Goal: Check status: Check status

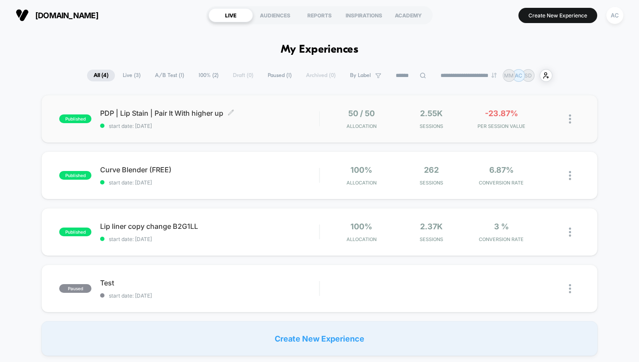
click at [167, 111] on span "PDP | Lip Stain | Pair It With higher up Click to edit experience details" at bounding box center [209, 113] width 219 height 9
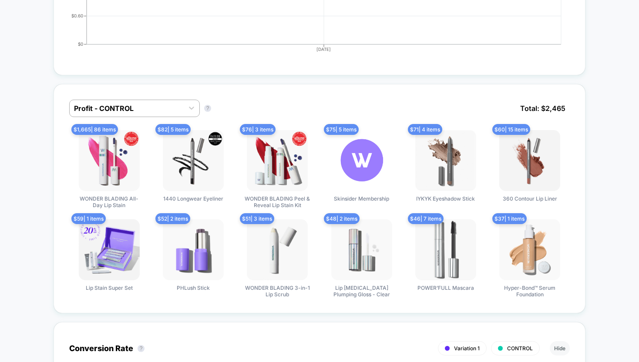
scroll to position [536, 0]
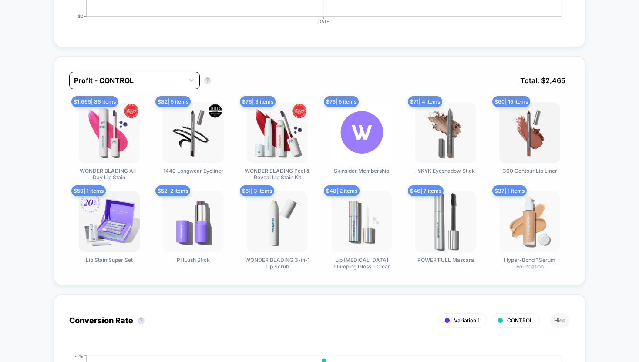
click at [108, 77] on div at bounding box center [126, 80] width 105 height 10
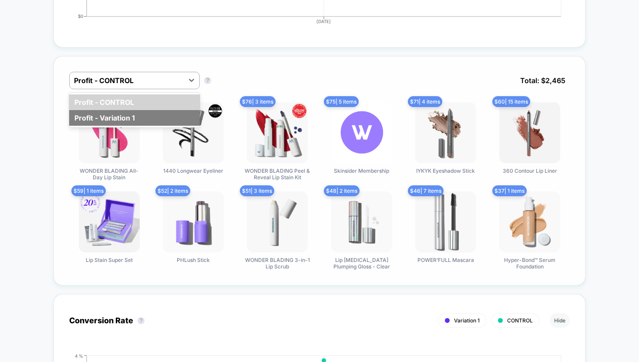
click at [107, 117] on div "Profit - Variation 1" at bounding box center [134, 118] width 131 height 16
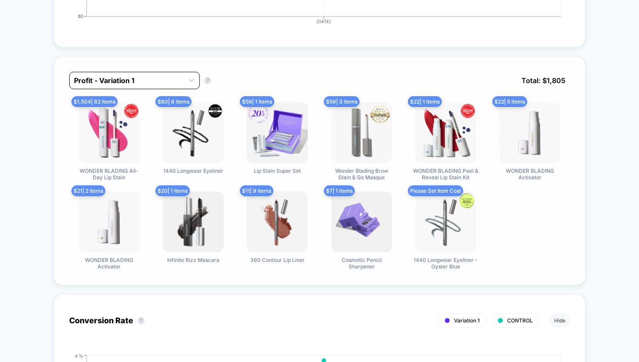
click at [95, 80] on div at bounding box center [126, 80] width 105 height 10
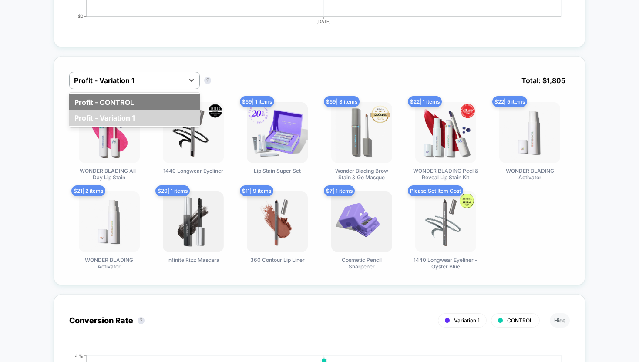
click at [97, 98] on div "Profit - CONTROL" at bounding box center [134, 102] width 131 height 16
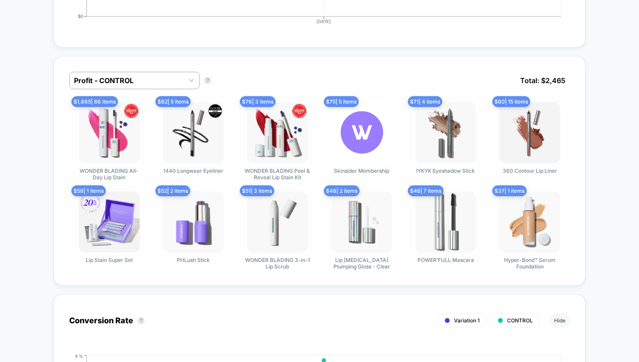
click at [257, 103] on span "$ 76 | 3 items" at bounding box center [258, 101] width 36 height 11
click at [111, 76] on div at bounding box center [126, 80] width 105 height 10
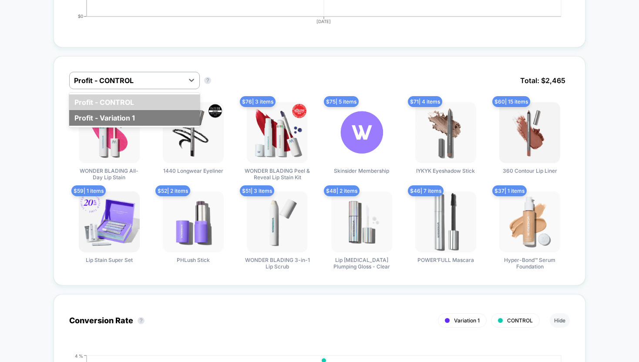
click at [100, 119] on div "Profit - Variation 1" at bounding box center [134, 118] width 131 height 16
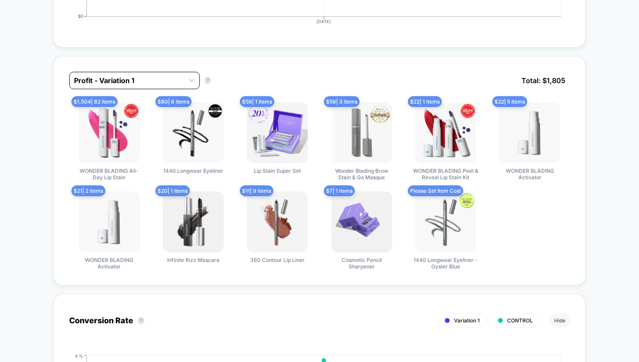
click at [105, 79] on div at bounding box center [126, 80] width 105 height 10
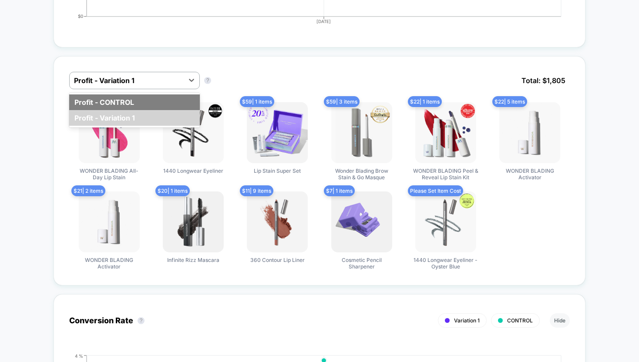
click at [102, 95] on div "Profit - CONTROL" at bounding box center [134, 102] width 131 height 16
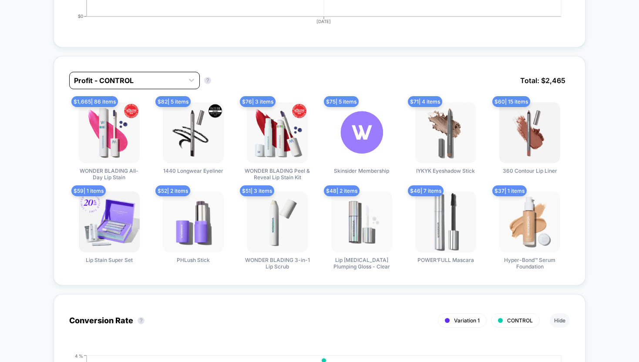
click at [108, 80] on div at bounding box center [126, 80] width 105 height 10
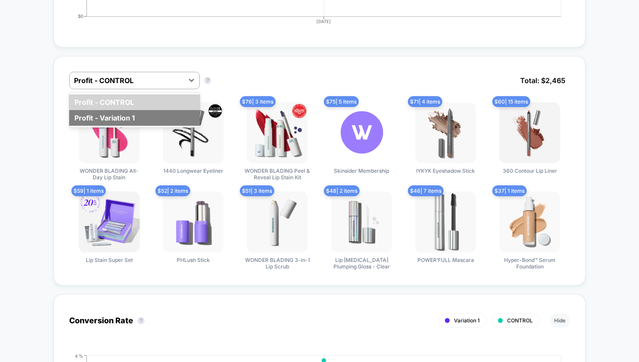
click at [108, 114] on div "Profit - Variation 1" at bounding box center [134, 118] width 131 height 16
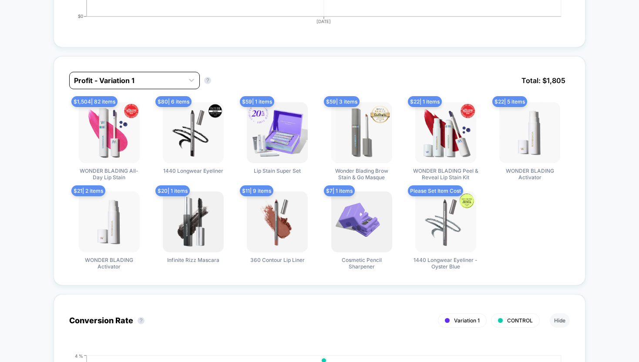
click at [106, 84] on div at bounding box center [126, 80] width 105 height 10
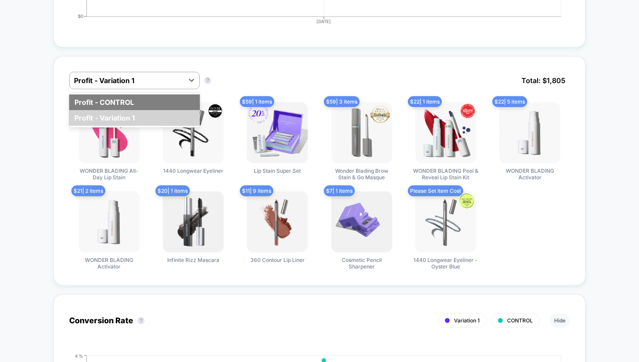
click at [105, 99] on div "Profit - CONTROL" at bounding box center [134, 102] width 131 height 16
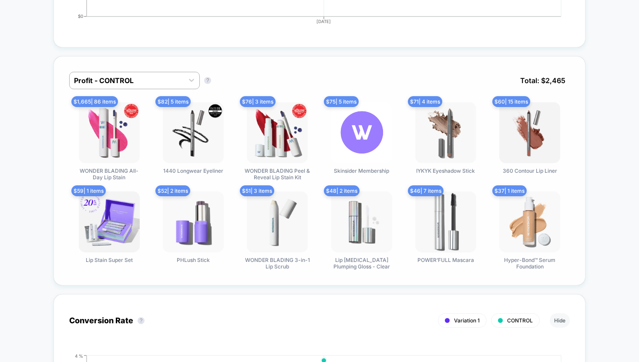
click at [185, 127] on img at bounding box center [193, 132] width 61 height 61
click at [180, 102] on span "$ 82 | 5 items" at bounding box center [172, 101] width 35 height 11
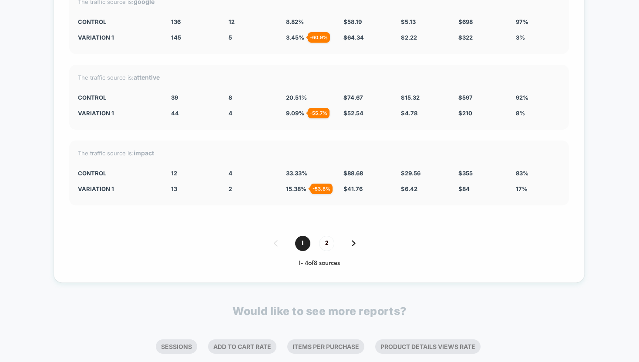
scroll to position [2441, 0]
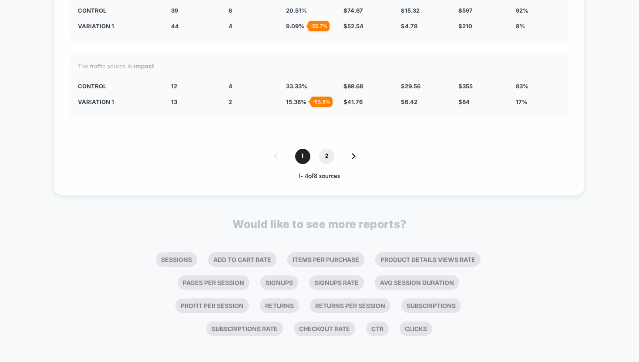
click at [325, 152] on span "2" at bounding box center [326, 156] width 15 height 15
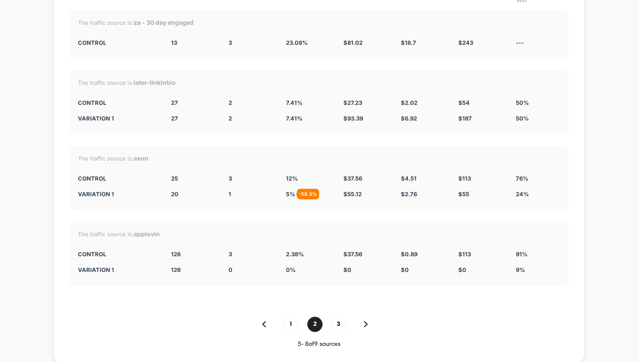
scroll to position [2295, 0]
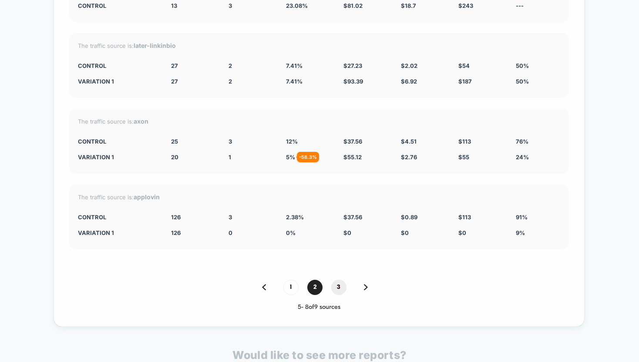
click at [335, 287] on span "3" at bounding box center [338, 287] width 15 height 15
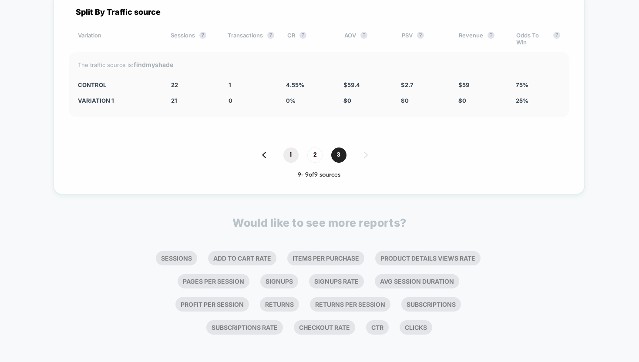
click at [286, 151] on span "1" at bounding box center [290, 154] width 15 height 15
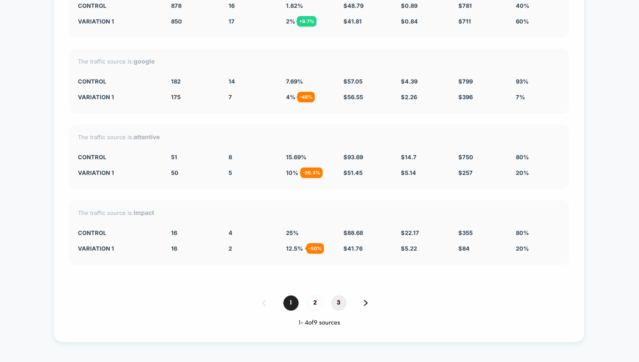
click at [337, 298] on span "3" at bounding box center [338, 302] width 15 height 15
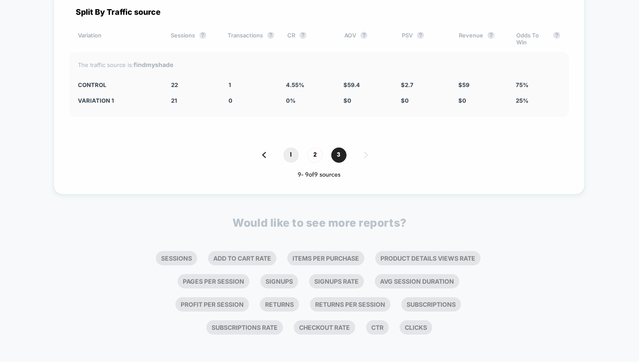
click at [288, 148] on span "1" at bounding box center [290, 154] width 15 height 15
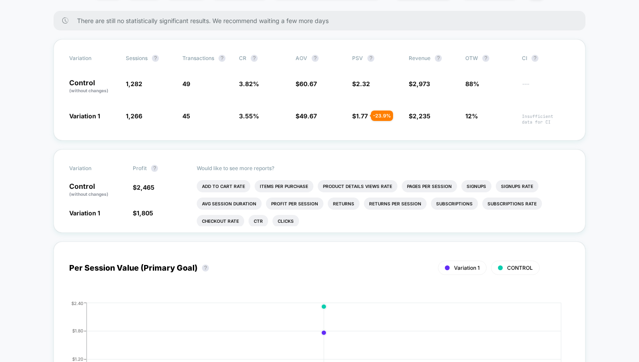
scroll to position [0, 0]
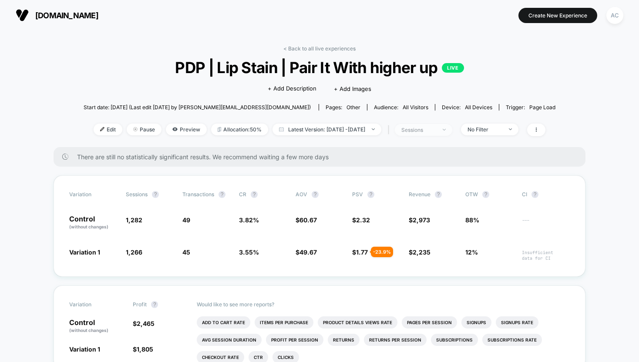
click at [426, 128] on div "sessions" at bounding box center [418, 130] width 35 height 7
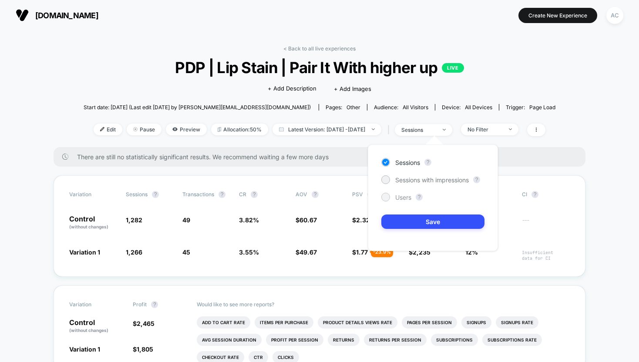
click at [386, 199] on div at bounding box center [385, 197] width 7 height 7
click at [404, 226] on button "Save" at bounding box center [432, 221] width 103 height 14
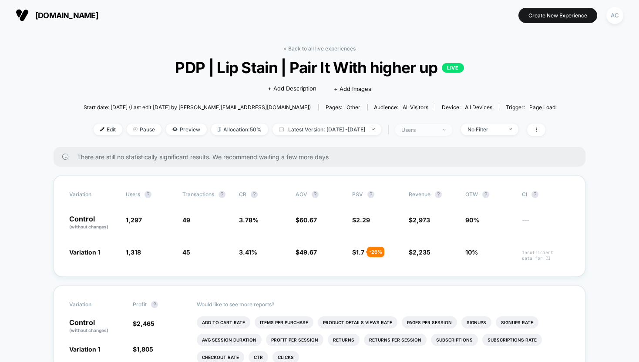
click at [430, 127] on div "users" at bounding box center [418, 130] width 35 height 7
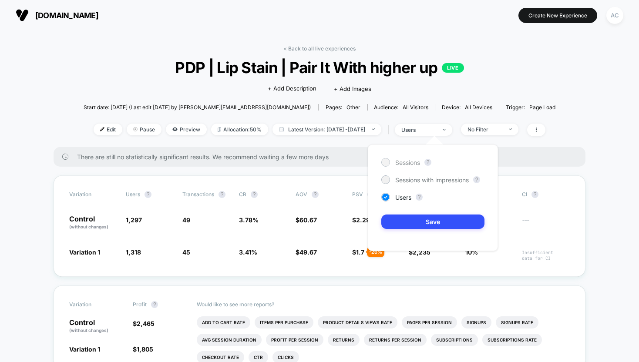
click at [402, 162] on span "Sessions" at bounding box center [407, 162] width 25 height 7
click at [403, 226] on button "Save" at bounding box center [432, 221] width 103 height 14
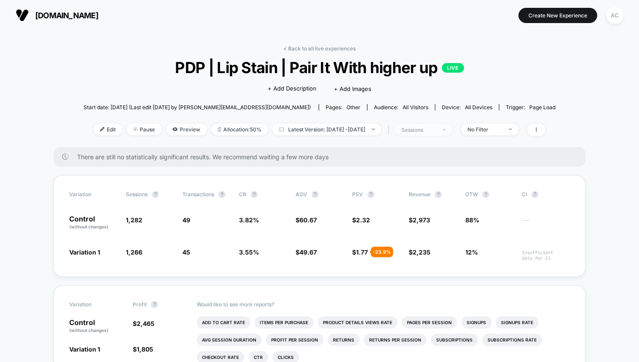
click at [418, 130] on div "sessions" at bounding box center [418, 130] width 35 height 7
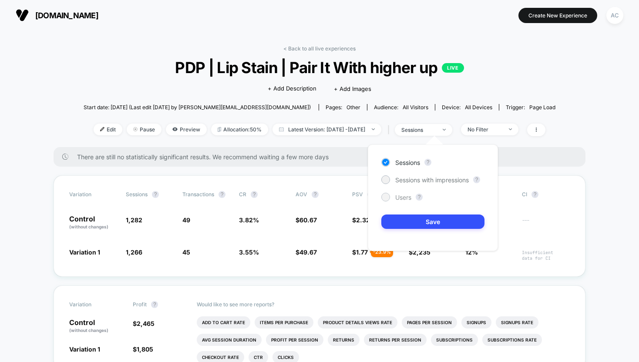
click at [395, 194] on span "Users" at bounding box center [403, 197] width 16 height 7
click at [405, 222] on button "Save" at bounding box center [432, 221] width 103 height 14
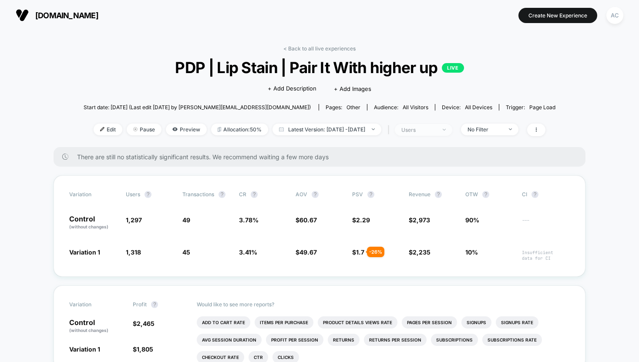
click at [433, 129] on div "users" at bounding box center [418, 130] width 35 height 7
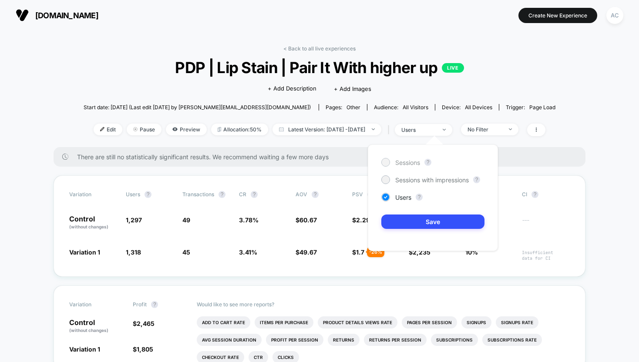
click at [398, 166] on div "Sessions" at bounding box center [400, 162] width 39 height 9
click at [411, 225] on button "Save" at bounding box center [432, 221] width 103 height 14
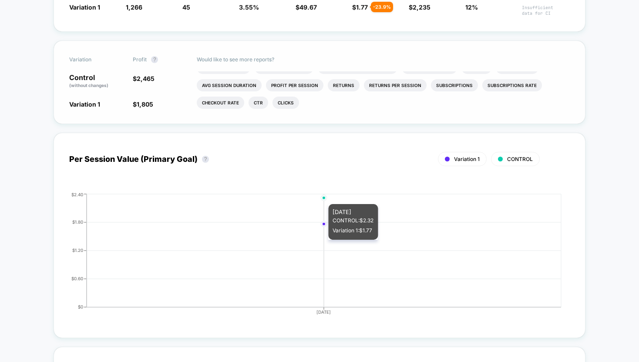
scroll to position [514, 0]
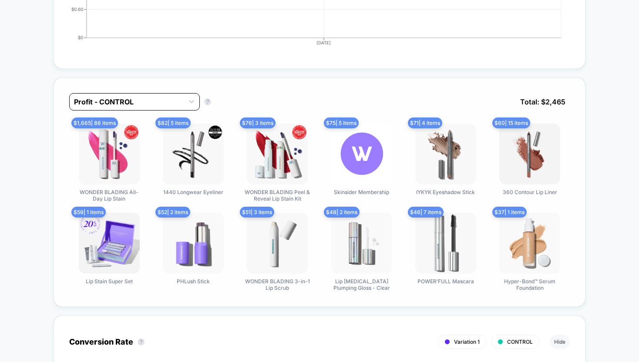
click at [108, 100] on div at bounding box center [126, 102] width 105 height 10
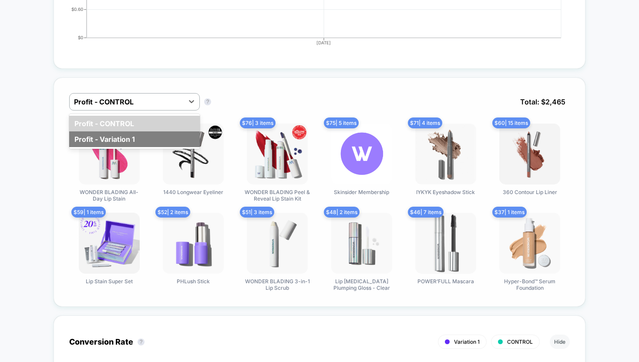
click at [110, 137] on div "Profit - Variation 1" at bounding box center [134, 139] width 131 height 16
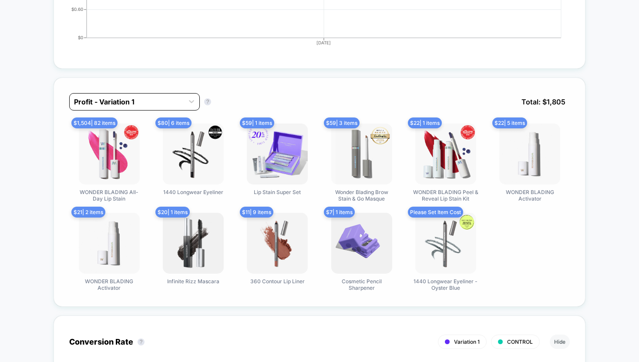
click at [104, 105] on div at bounding box center [126, 102] width 105 height 10
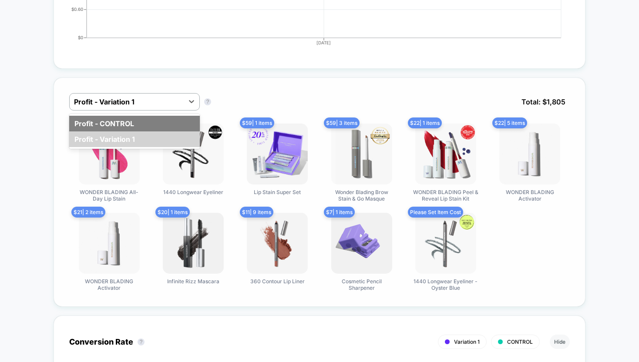
click at [107, 124] on div "Profit - CONTROL" at bounding box center [134, 124] width 131 height 16
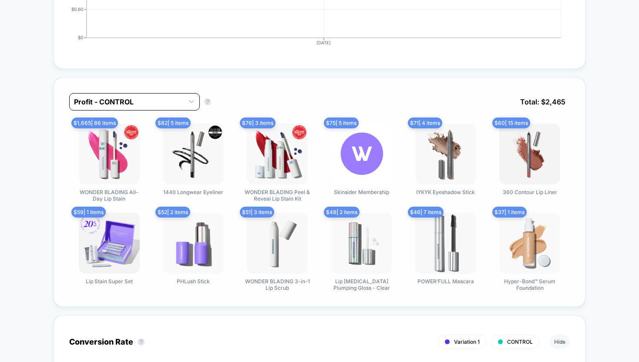
click at [109, 99] on div at bounding box center [126, 102] width 105 height 10
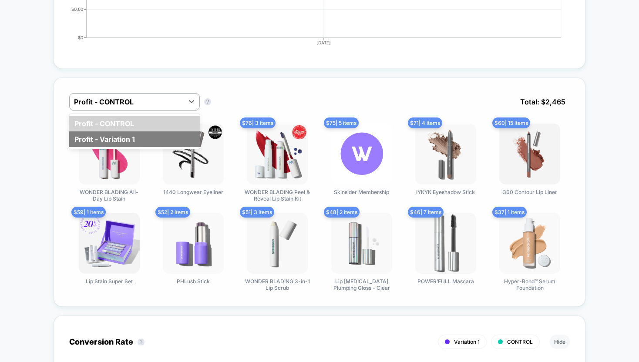
click at [114, 134] on div "Profit - Variation 1" at bounding box center [134, 139] width 131 height 16
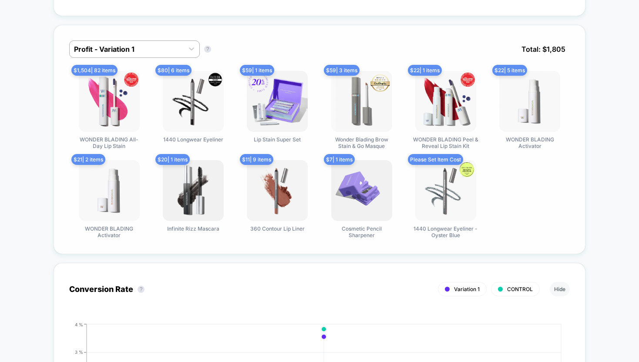
scroll to position [535, 0]
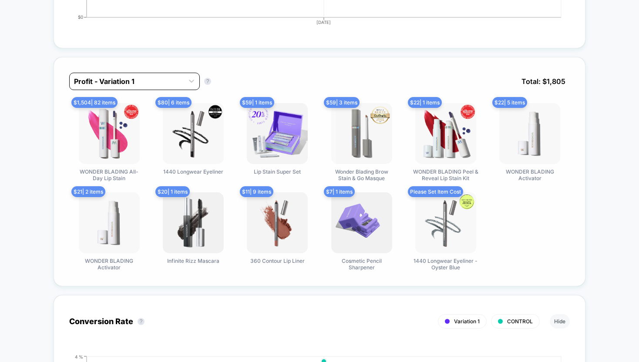
click at [107, 81] on div at bounding box center [126, 81] width 105 height 10
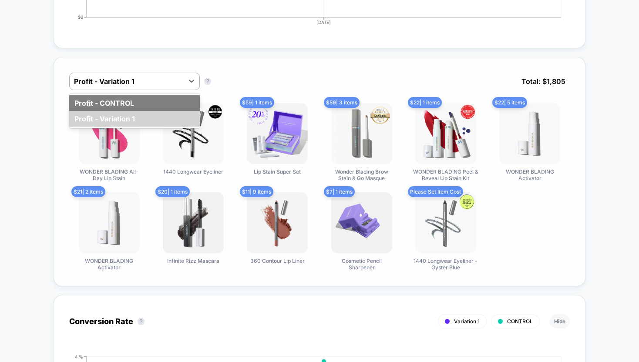
click at [107, 102] on div "Profit - CONTROL" at bounding box center [134, 103] width 131 height 16
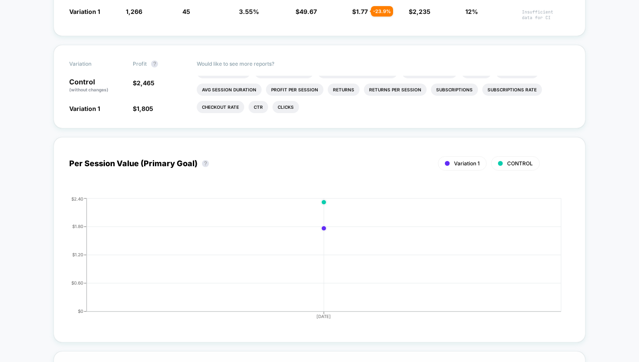
scroll to position [0, 0]
